Goal: Obtain resource: Download file/media

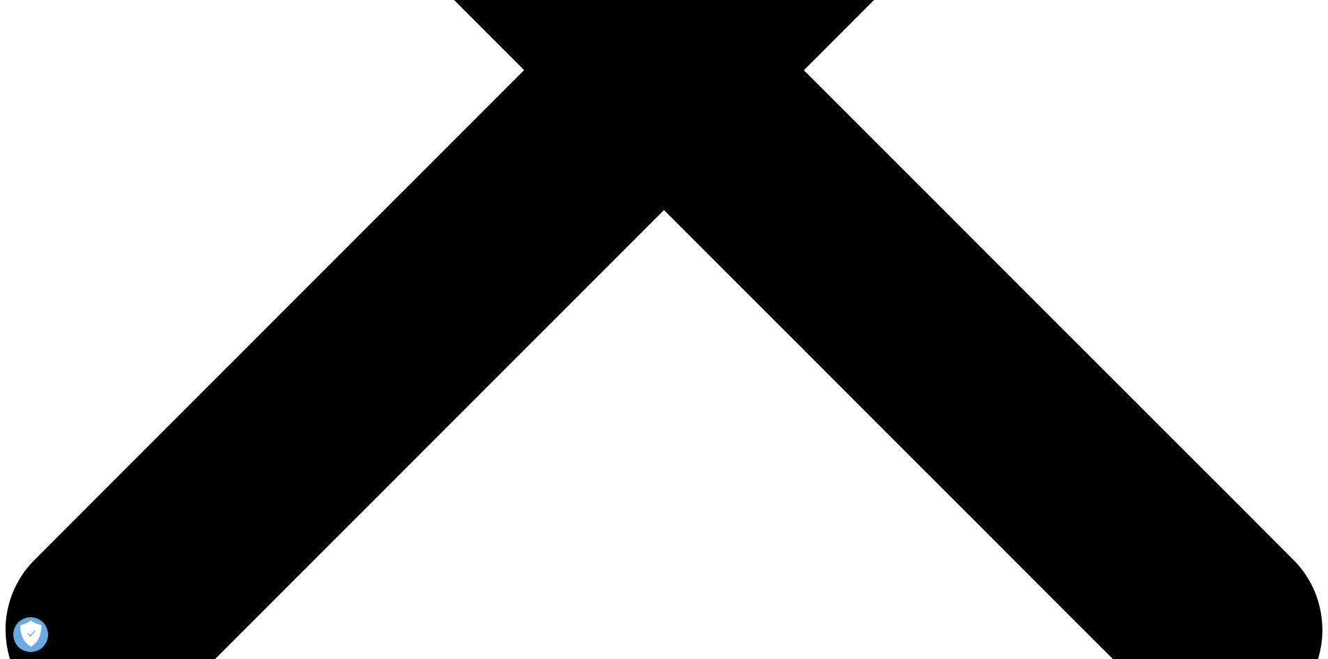
scroll to position [628, 0]
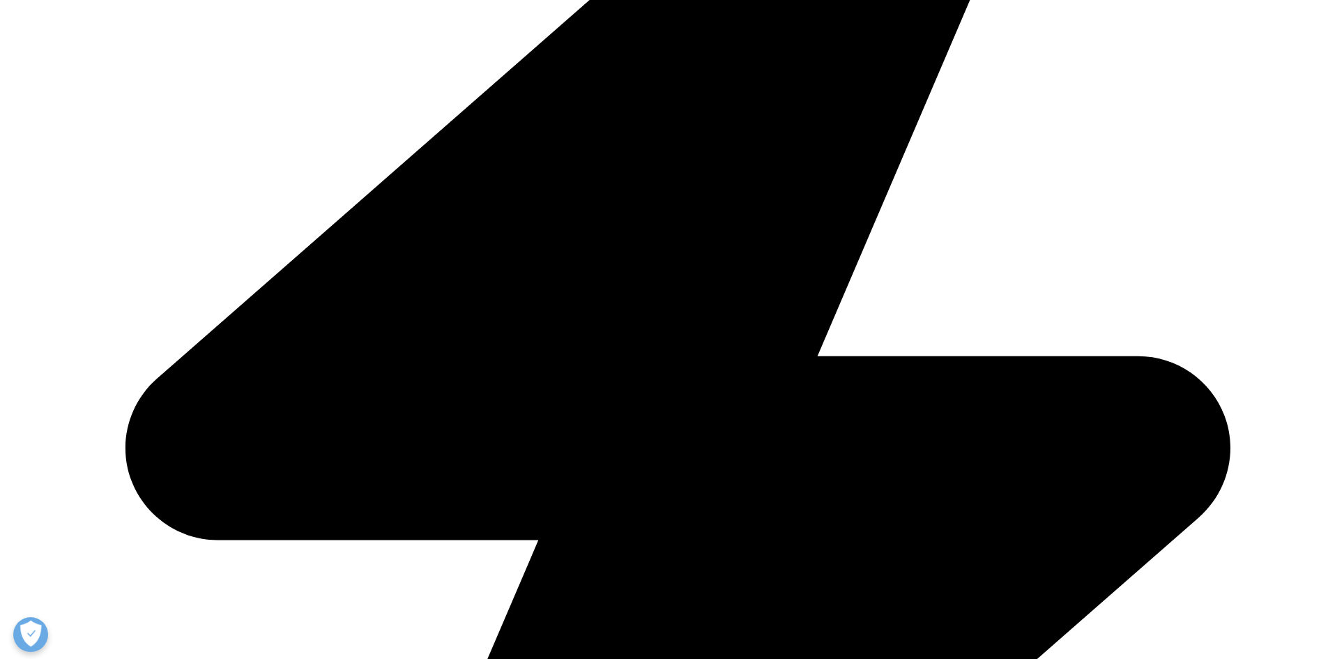
type input "Roberta"
type input "Visentin"
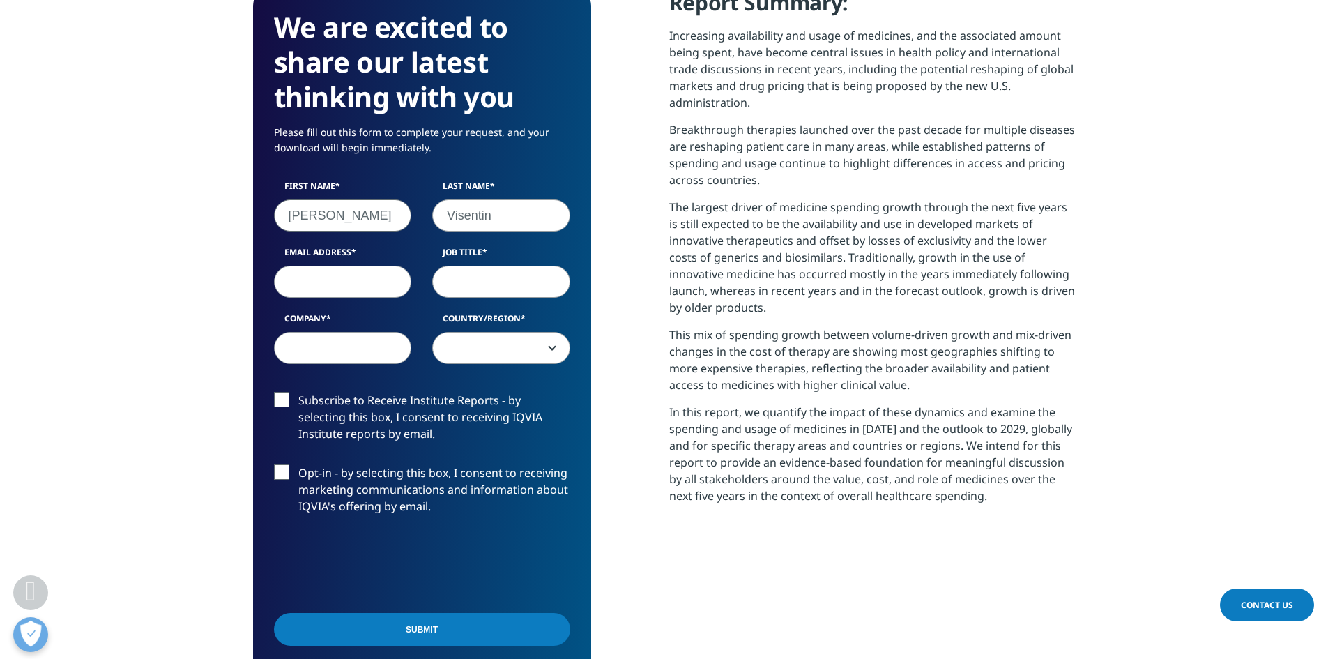
select select "[GEOGRAPHIC_DATA]"
click at [364, 277] on input "Email Address" at bounding box center [343, 282] width 138 height 32
click at [381, 277] on input "roberta.visentin@medipass.it" at bounding box center [343, 282] width 138 height 32
click at [328, 282] on input "roberta.visentin@ergeragroup.com" at bounding box center [343, 282] width 138 height 32
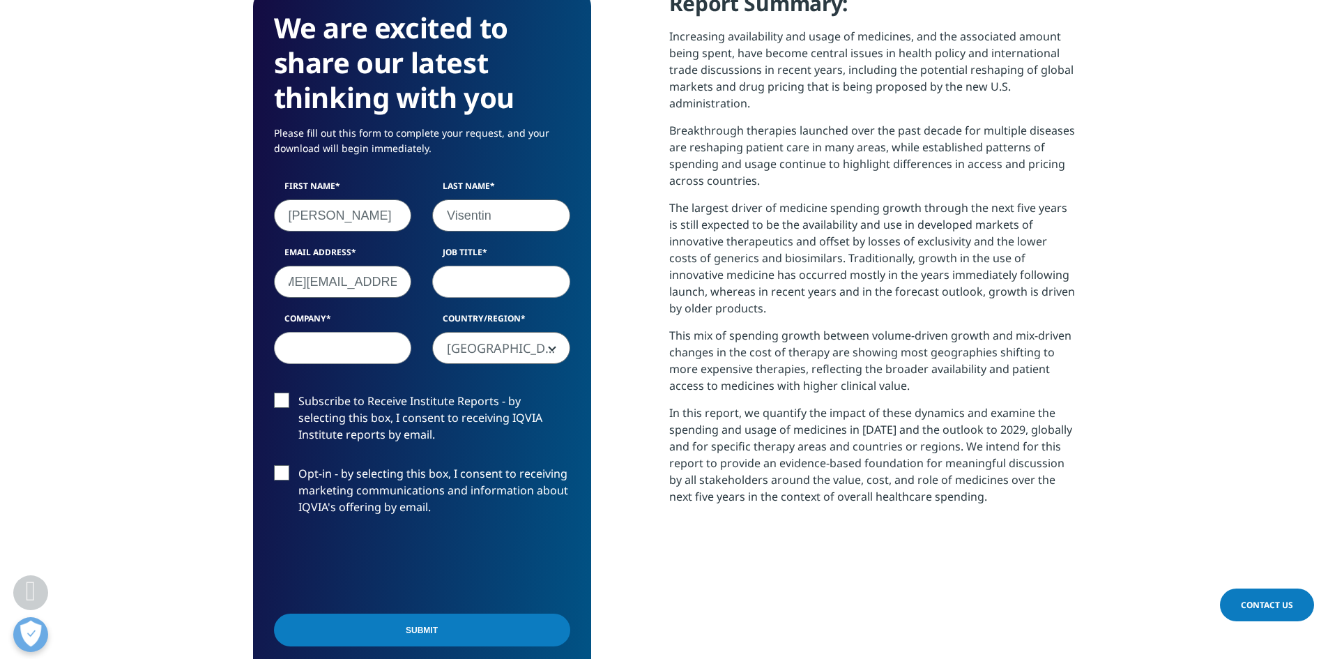
scroll to position [0, 81]
type input "roberta.visentin@ergeagroup.com"
click at [486, 280] on input "Job Title" at bounding box center [501, 282] width 138 height 32
type input "radiopharma research specialist"
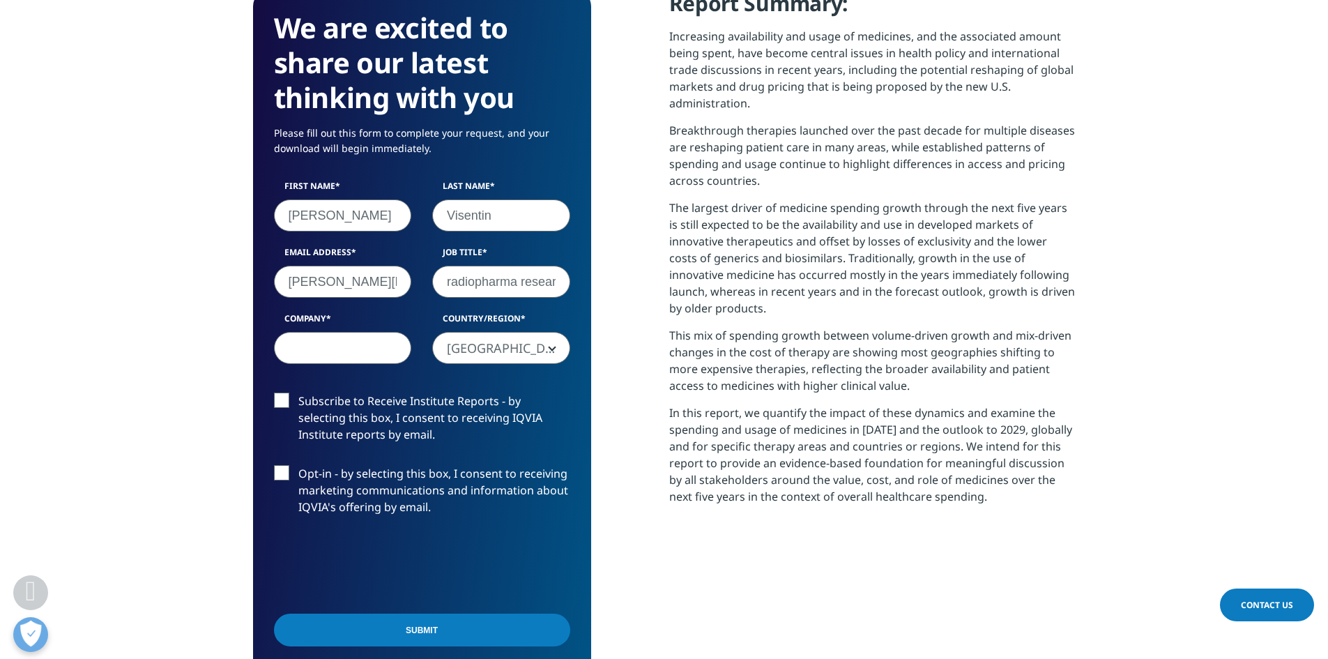
click at [370, 349] on input "Company" at bounding box center [343, 348] width 138 height 32
type input "medipass spa"
click at [280, 389] on form "We are excited to share our latest thinking with you Please fill out this form …" at bounding box center [422, 374] width 296 height 729
click at [289, 402] on label "Subscribe to Receive Institute Reports - by selecting this box, I consent to re…" at bounding box center [422, 422] width 296 height 58
click at [275, 400] on label "Subscribe to Receive Institute Reports - by selecting this box, I consent to re…" at bounding box center [422, 422] width 296 height 58
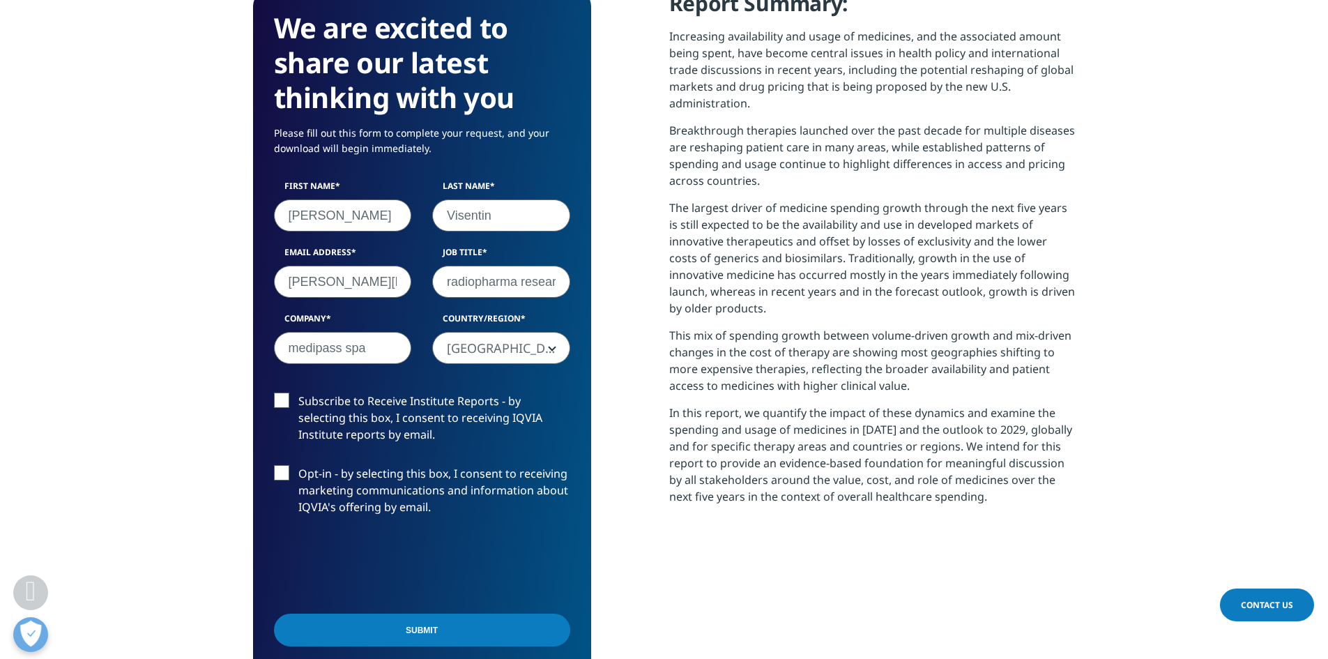
click at [298, 393] on input "Subscribe to Receive Institute Reports - by selecting this box, I consent to re…" at bounding box center [298, 393] width 0 height 0
click at [340, 274] on input "roberta.visentin@ergeagroup.com" at bounding box center [343, 282] width 138 height 32
click at [282, 472] on label "Opt-in - by selecting this box, I consent to receiving marketing communications…" at bounding box center [422, 494] width 296 height 58
click at [298, 465] on input "Opt-in - by selecting this box, I consent to receiving marketing communications…" at bounding box center [298, 465] width 0 height 0
click at [434, 630] on input "Submit" at bounding box center [422, 630] width 296 height 33
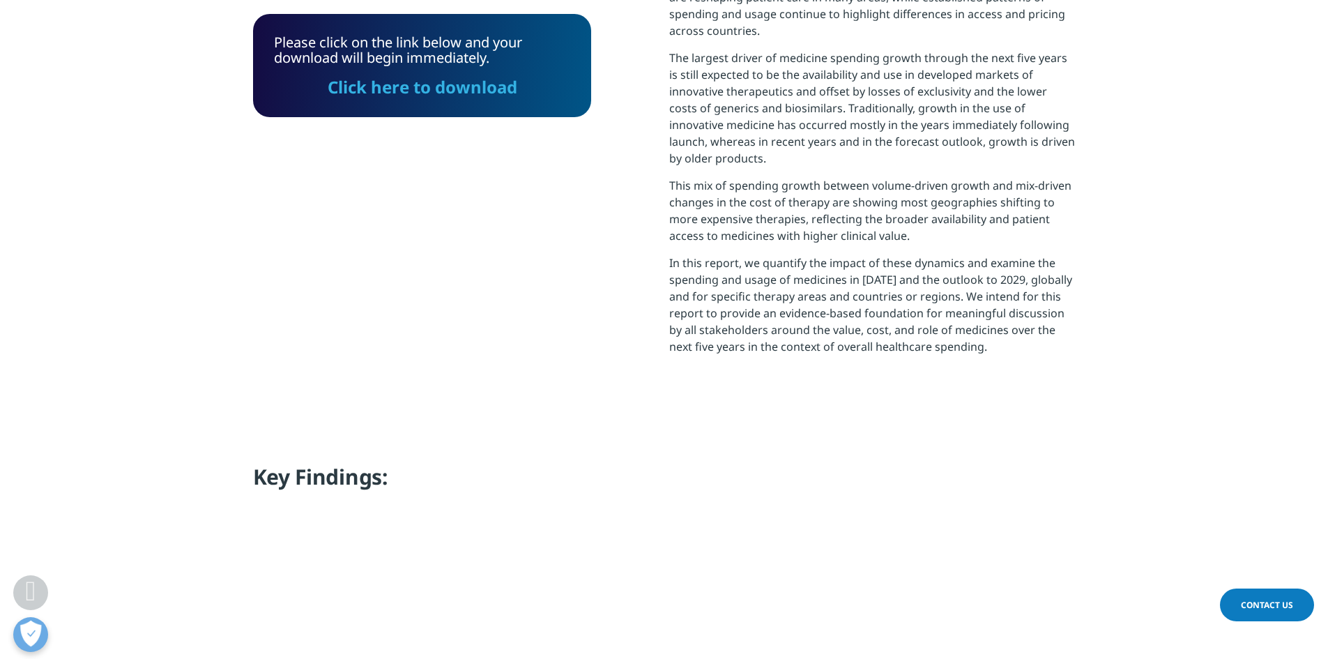
scroll to position [561, 823]
drag, startPoint x: 492, startPoint y: 86, endPoint x: 471, endPoint y: 112, distance: 33.1
click at [492, 86] on link "Click here to download" at bounding box center [423, 86] width 190 height 23
